Goal: Navigation & Orientation: Understand site structure

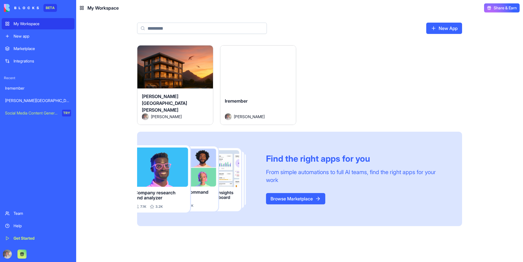
click at [262, 51] on div "Launch" at bounding box center [258, 68] width 76 height 47
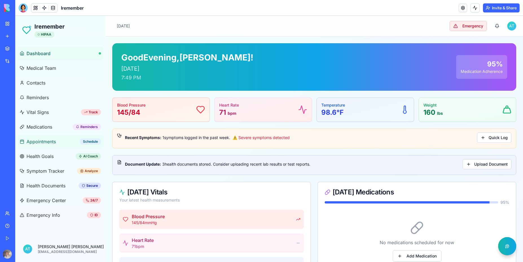
click at [51, 144] on span "Appointments" at bounding box center [41, 141] width 29 height 7
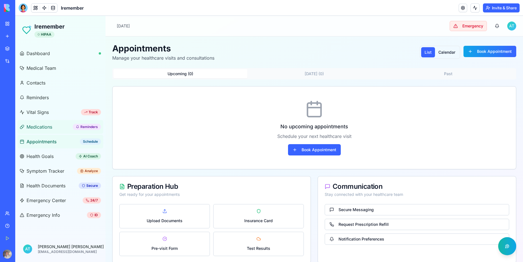
click at [42, 130] on link "Medications Reminders" at bounding box center [60, 127] width 86 height 14
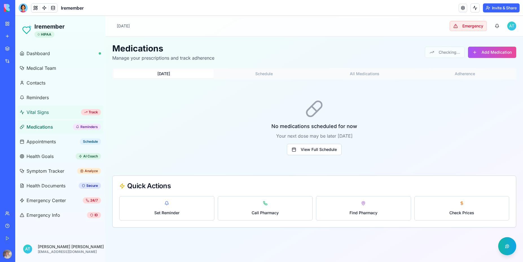
click at [41, 116] on link "Vital Signs Track" at bounding box center [60, 112] width 86 height 14
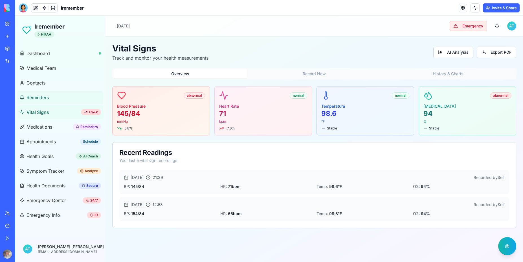
click at [36, 95] on span "Reminders" at bounding box center [38, 97] width 22 height 7
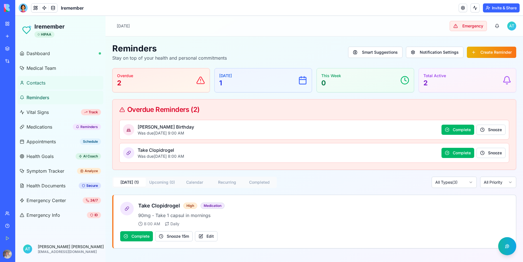
click at [36, 82] on span "Contacts" at bounding box center [36, 82] width 19 height 7
